Goal: Complete application form

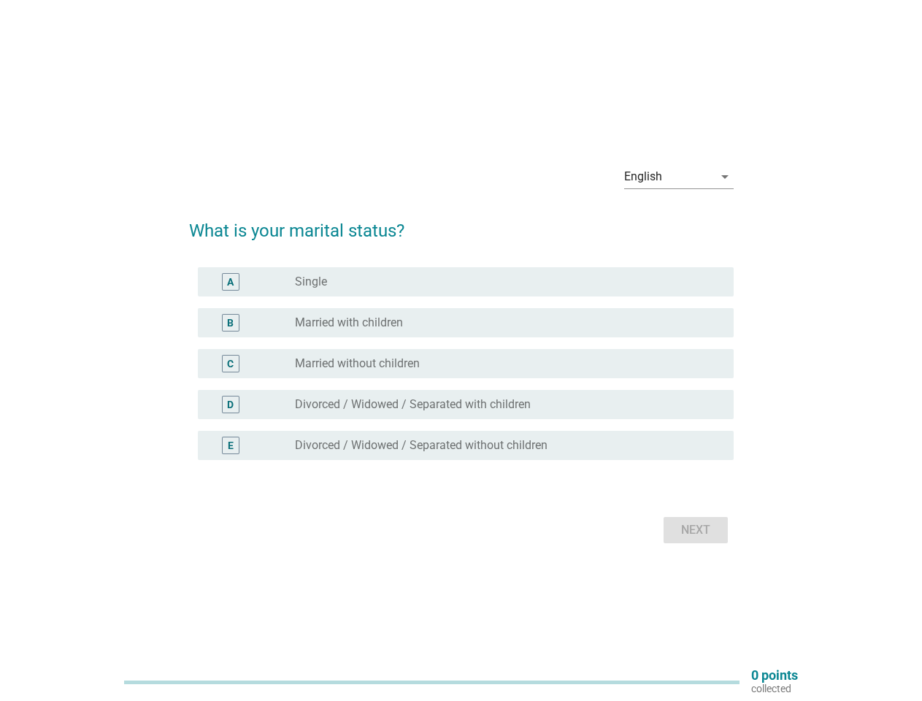
click at [461, 350] on div "C radio_button_unchecked Married without children" at bounding box center [466, 363] width 536 height 29
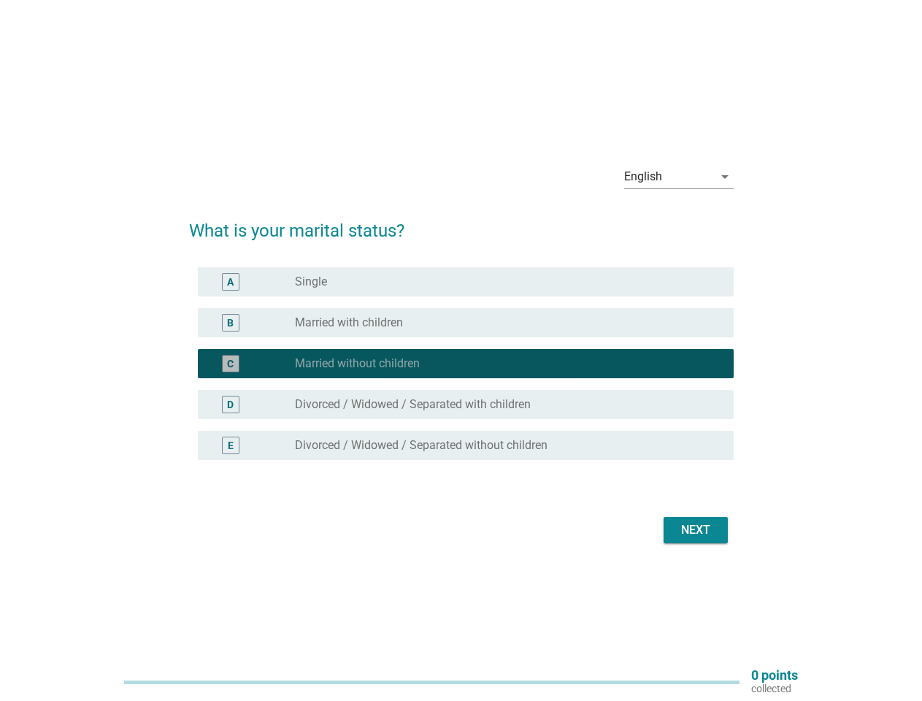
click at [679, 177] on div "English" at bounding box center [668, 176] width 89 height 23
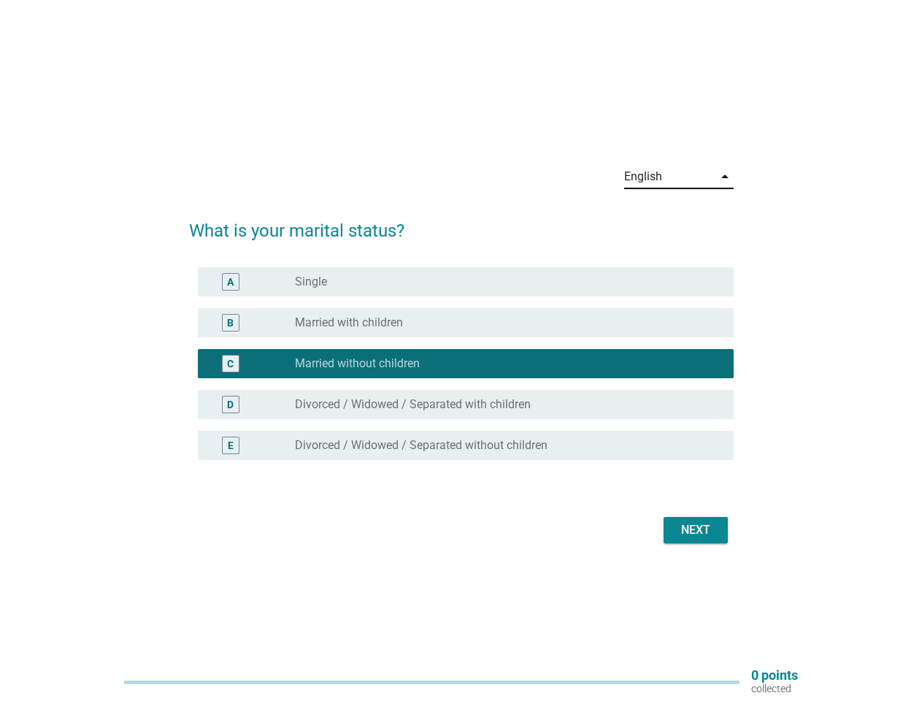
click at [461, 372] on div "C radio_button_checked Married without children" at bounding box center [466, 363] width 536 height 29
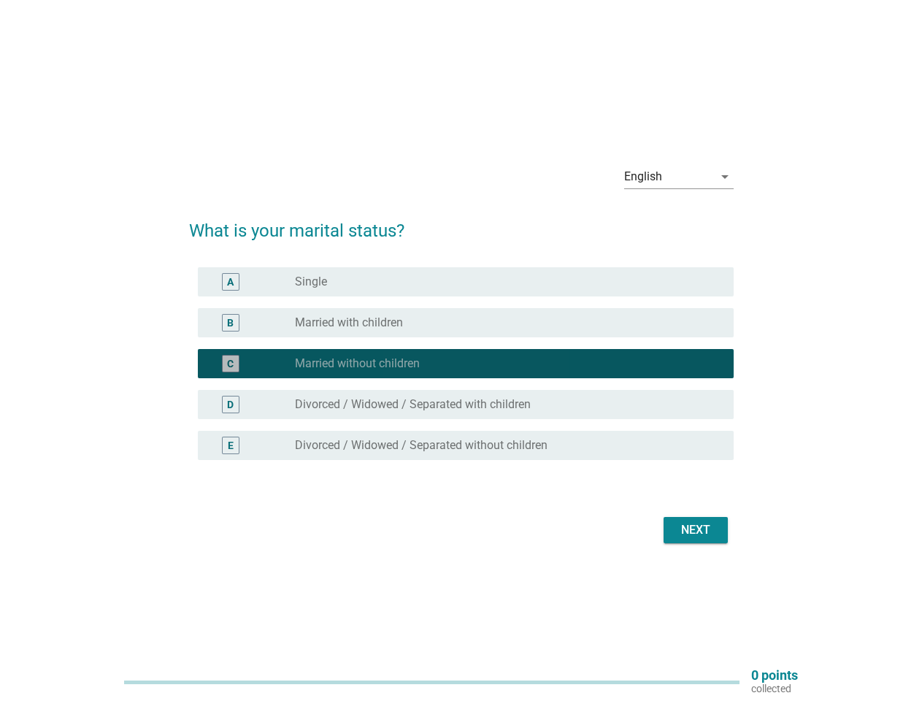
click at [461, 363] on div "radio_button_checked Married without children" at bounding box center [502, 363] width 415 height 15
click at [466, 282] on div "radio_button_unchecked Single" at bounding box center [502, 281] width 415 height 15
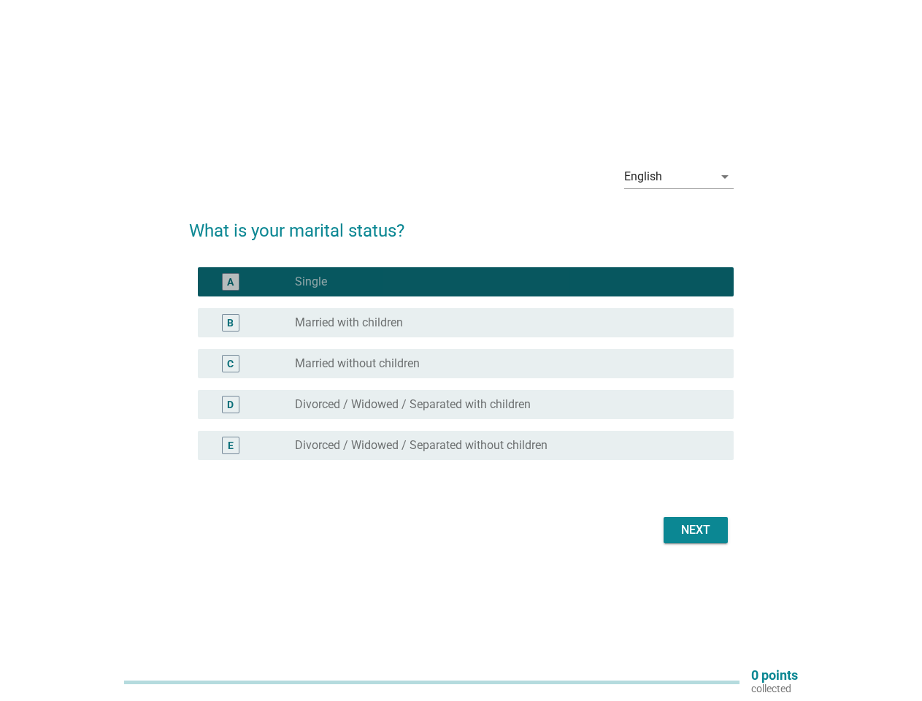
click at [311, 282] on label "Single" at bounding box center [311, 281] width 32 height 15
click at [466, 323] on div "radio_button_unchecked Married with children" at bounding box center [502, 322] width 415 height 15
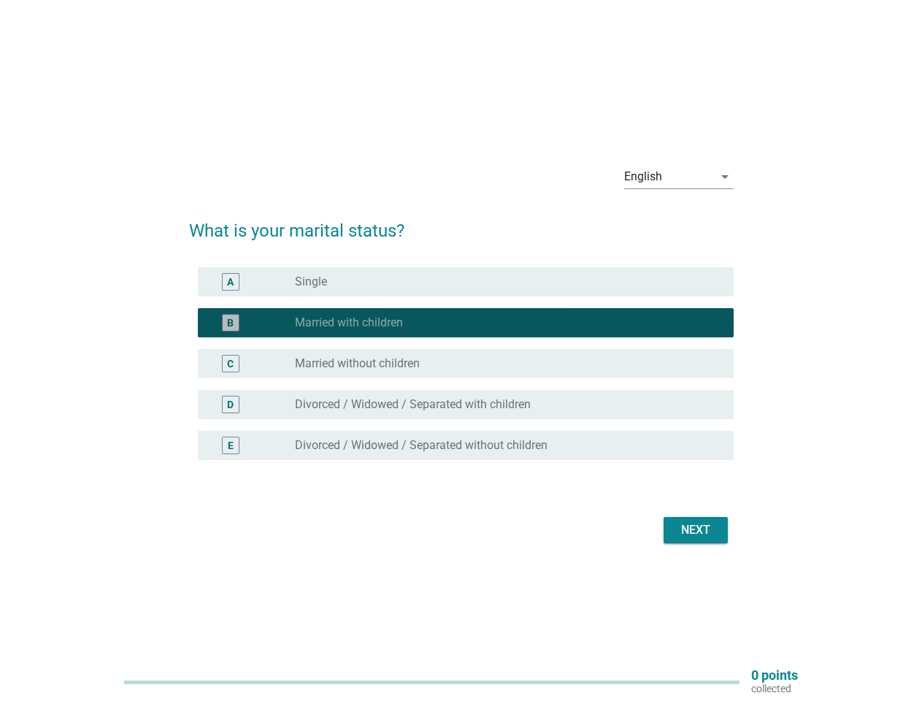
click at [349, 323] on label "Married with children" at bounding box center [349, 322] width 108 height 15
click at [466, 363] on div "radio_button_unchecked Married without children" at bounding box center [502, 363] width 415 height 15
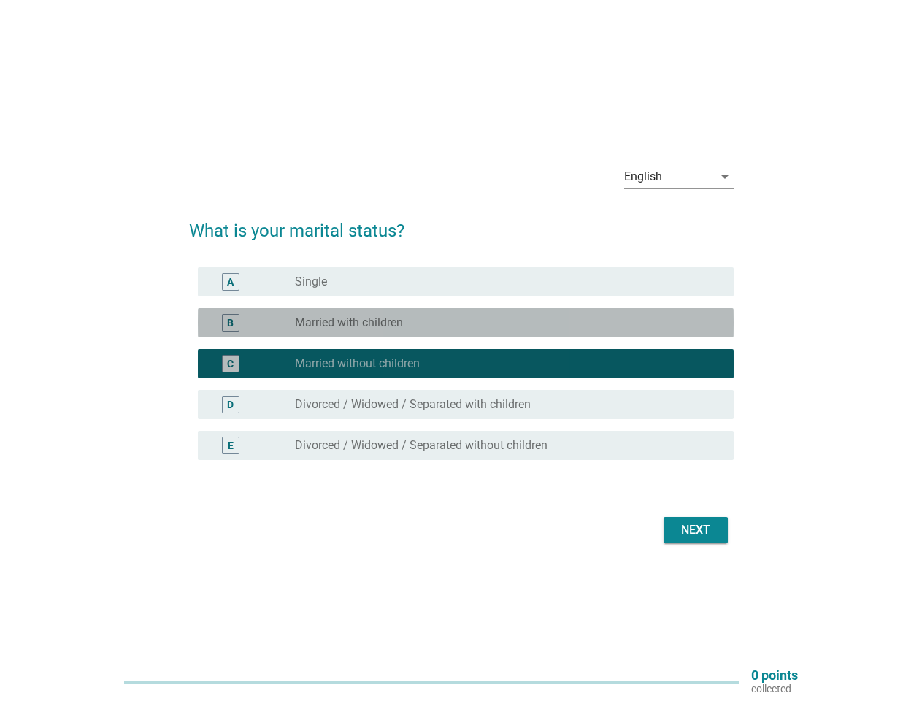
click at [357, 363] on label "Married without children" at bounding box center [357, 363] width 125 height 15
